Goal: Task Accomplishment & Management: Manage account settings

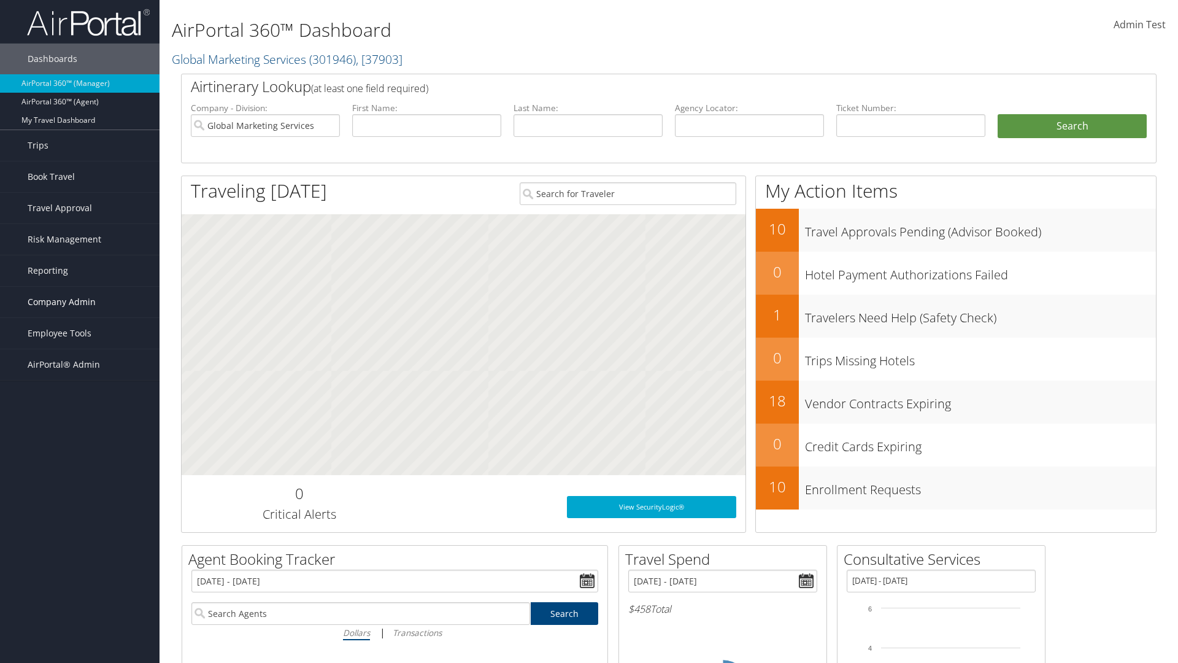
click at [80, 302] on span "Company Admin" at bounding box center [62, 302] width 68 height 31
click at [0, 0] on link "People" at bounding box center [0, 0] width 0 height 0
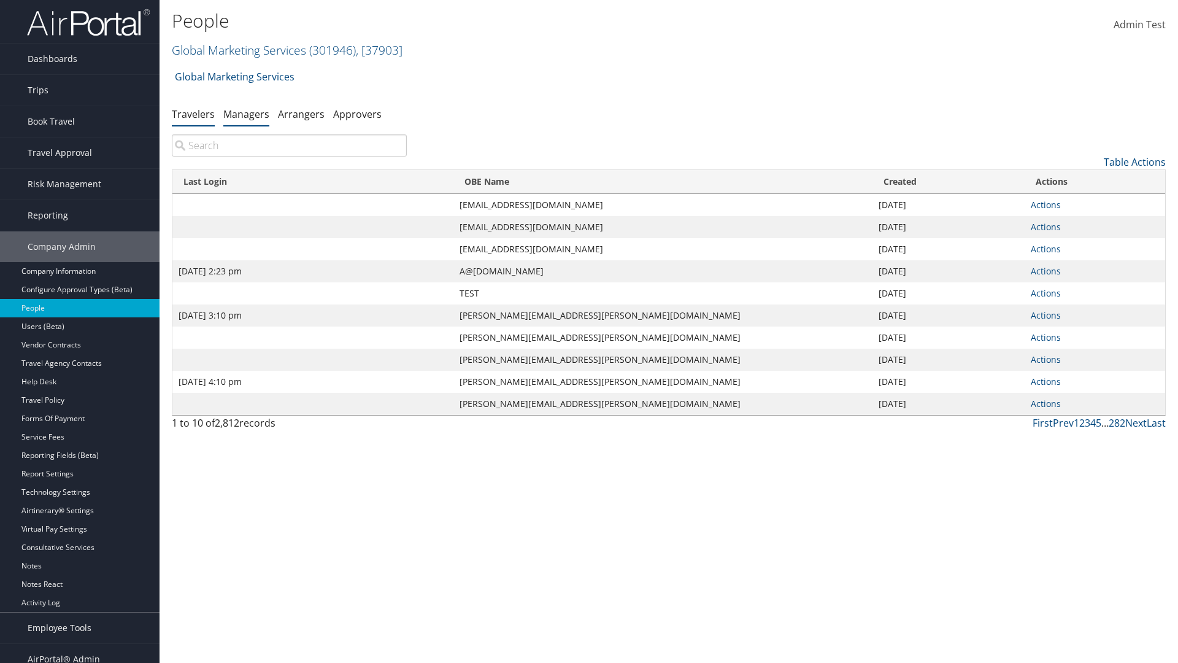
click at [246, 114] on link "Managers" at bounding box center [246, 114] width 46 height 14
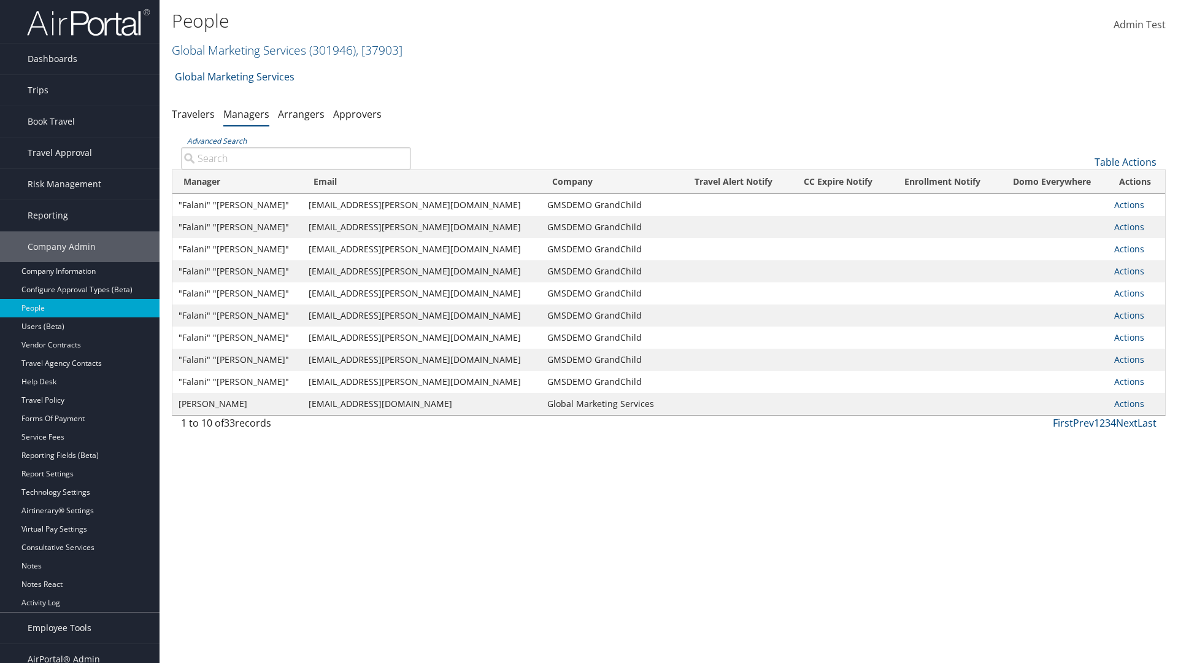
click at [296, 158] on input "Advanced Search" at bounding box center [296, 158] width 230 height 22
type input ""Falani" "[PERSON_NAME]""
click at [1121, 204] on link "Actions" at bounding box center [1130, 205] width 30 height 12
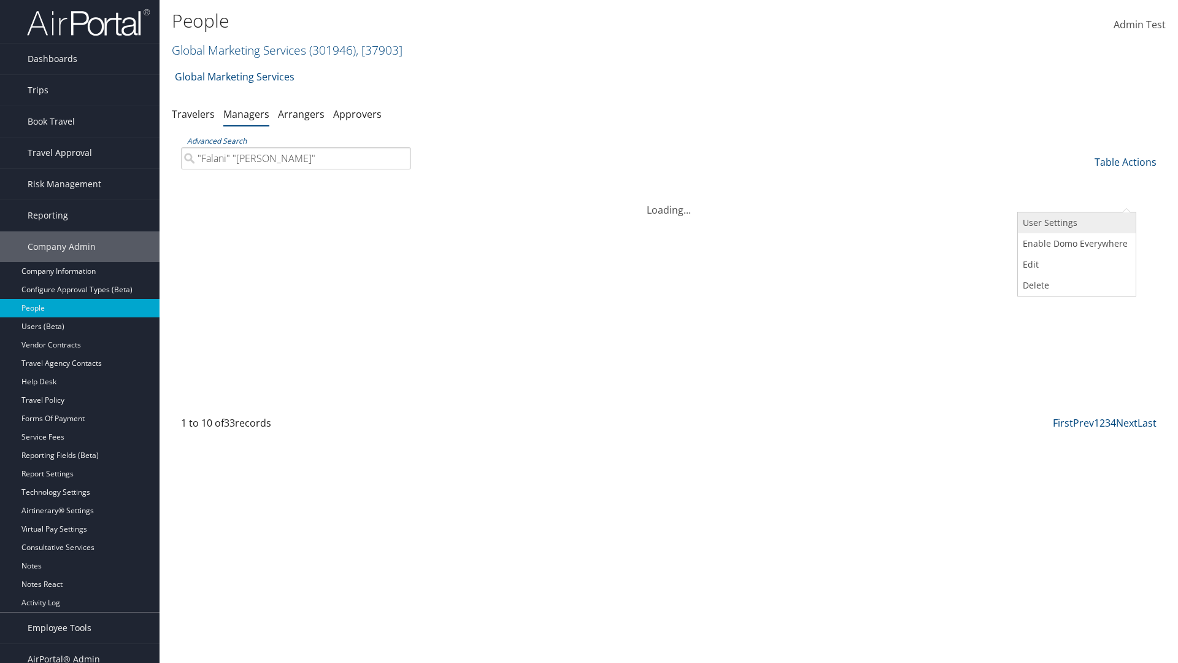
click at [1075, 223] on link "User Settings" at bounding box center [1075, 222] width 115 height 21
